Goal: Task Accomplishment & Management: Use online tool/utility

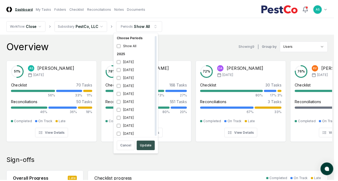
scroll to position [2, 0]
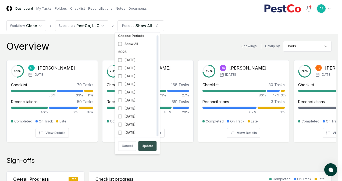
click at [144, 146] on button "Update" at bounding box center [147, 146] width 18 height 10
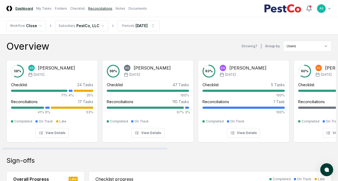
click at [95, 10] on link "Reconciliations" at bounding box center [100, 8] width 24 height 5
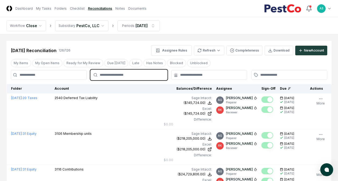
click at [133, 77] on input "text" at bounding box center [131, 75] width 63 height 5
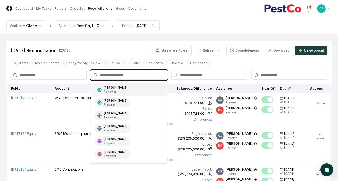
click at [124, 91] on div "AS [PERSON_NAME] Reviewer" at bounding box center [128, 89] width 73 height 13
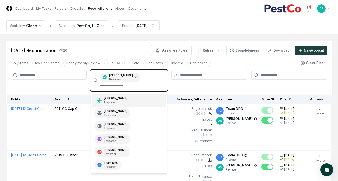
click at [128, 99] on div "AS [PERSON_NAME] Preparer" at bounding box center [128, 100] width 73 height 13
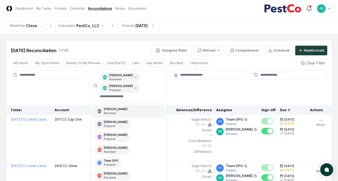
click at [217, 99] on div at bounding box center [209, 85] width 76 height 31
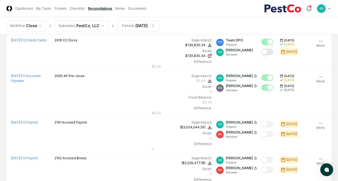
scroll to position [311, 0]
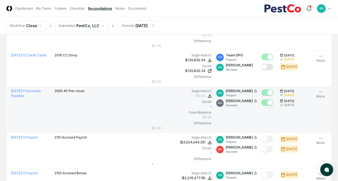
drag, startPoint x: 250, startPoint y: 116, endPoint x: 249, endPoint y: 124, distance: 8.8
click at [249, 124] on td "AS [PERSON_NAME] Preparer AG [PERSON_NAME] Reviewer" at bounding box center [236, 110] width 45 height 47
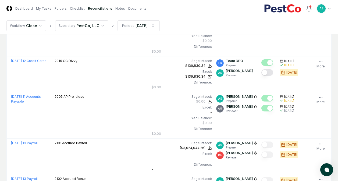
scroll to position [306, 0]
